Goal: Navigation & Orientation: Find specific page/section

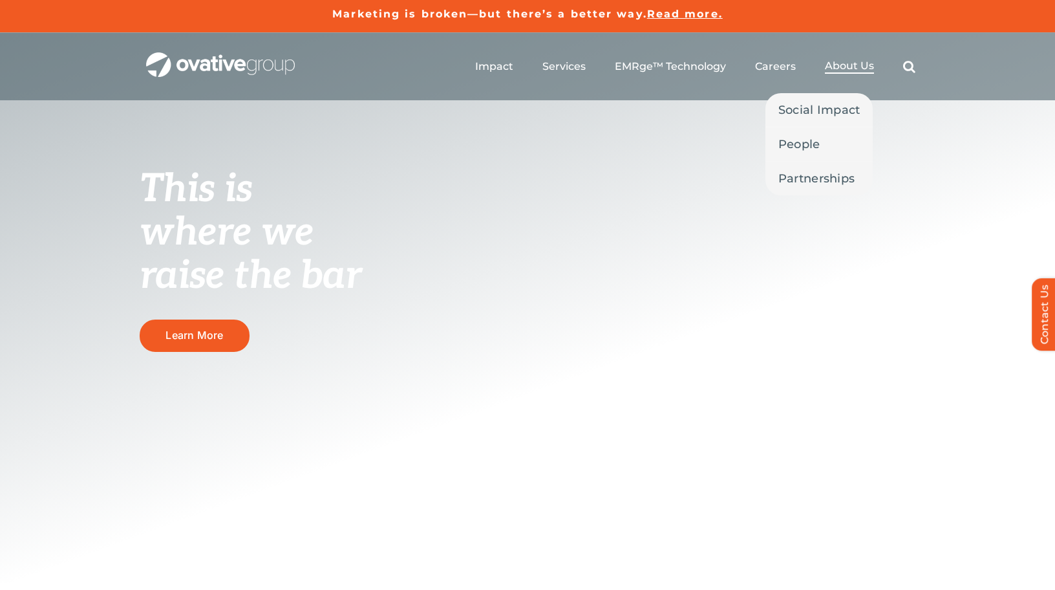
click at [836, 65] on span "About Us" at bounding box center [849, 65] width 49 height 13
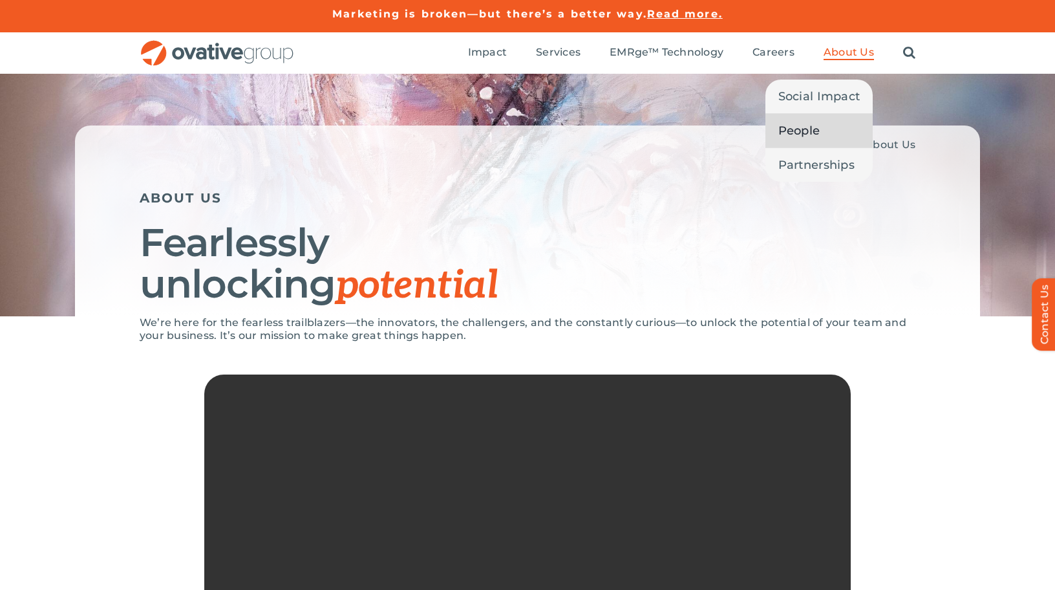
click at [805, 133] on span "People" at bounding box center [800, 131] width 42 height 18
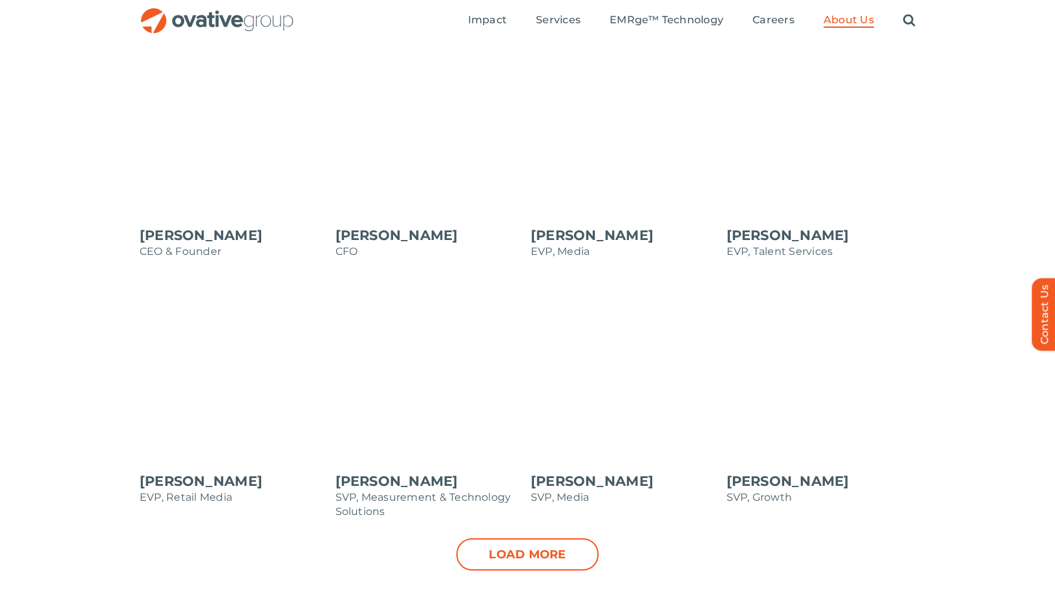
scroll to position [1143, 0]
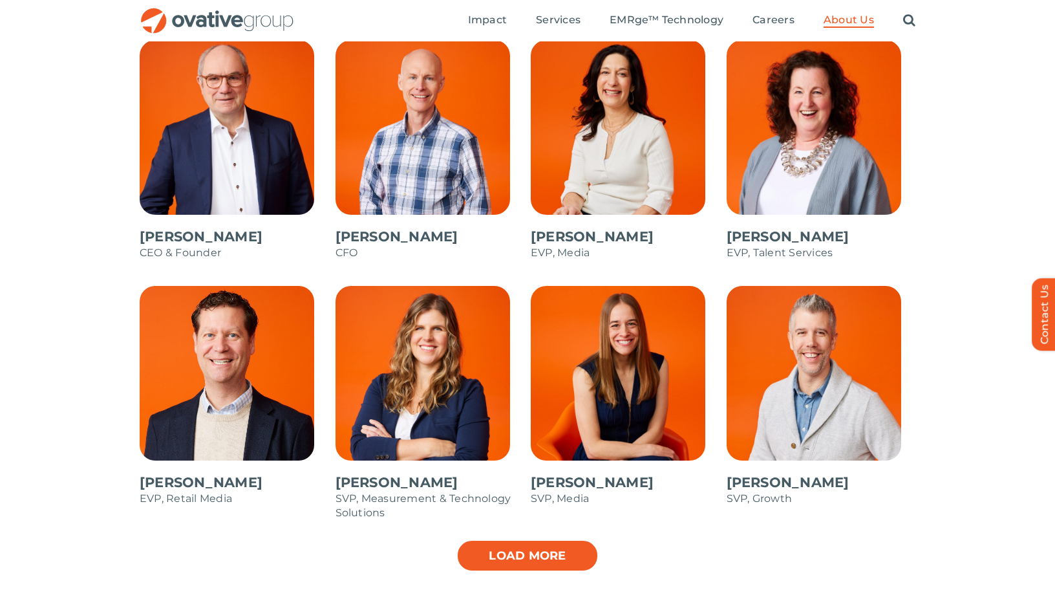
click at [542, 547] on link "Load more" at bounding box center [528, 555] width 142 height 32
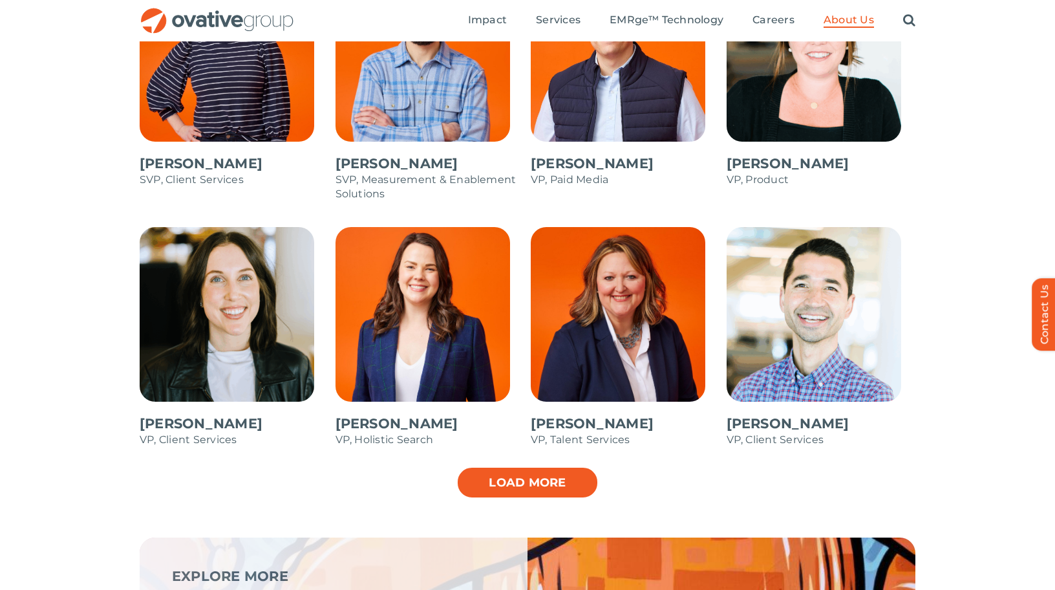
click at [511, 475] on link "Load more" at bounding box center [528, 482] width 142 height 32
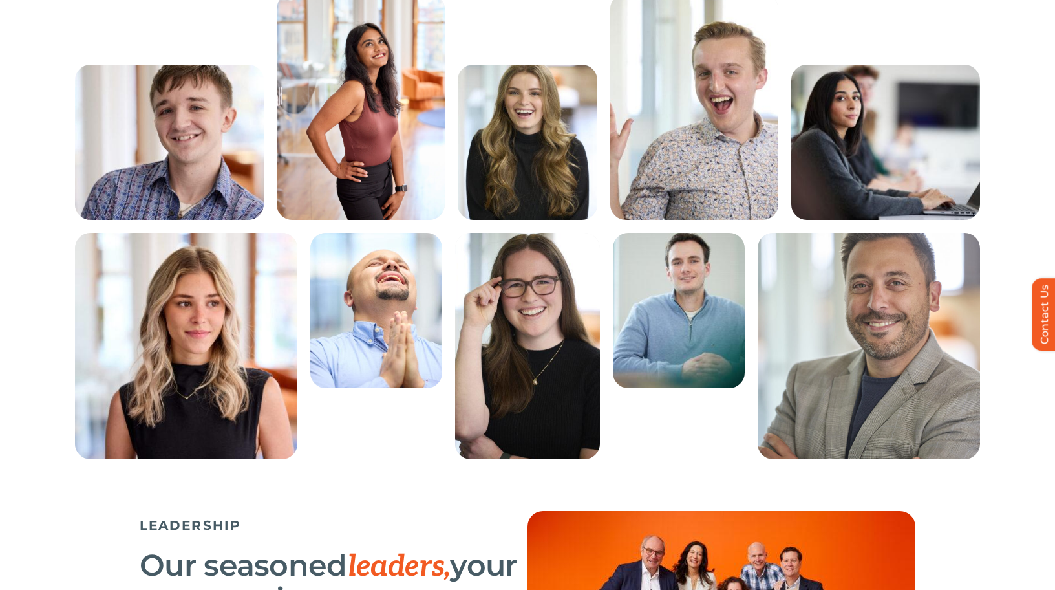
scroll to position [0, 0]
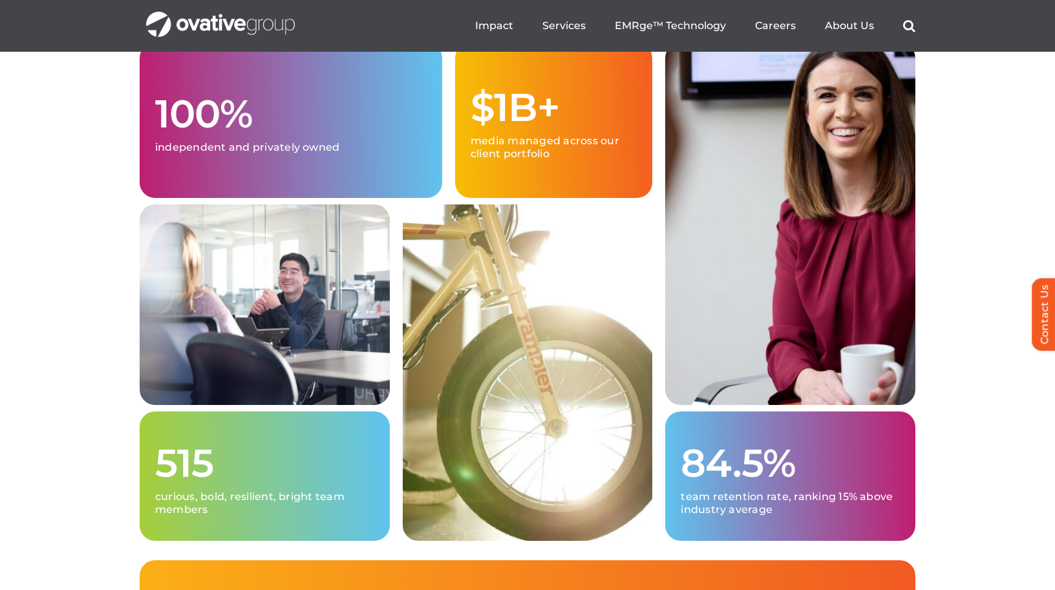
scroll to position [3091, 0]
